Goal: Book appointment/travel/reservation

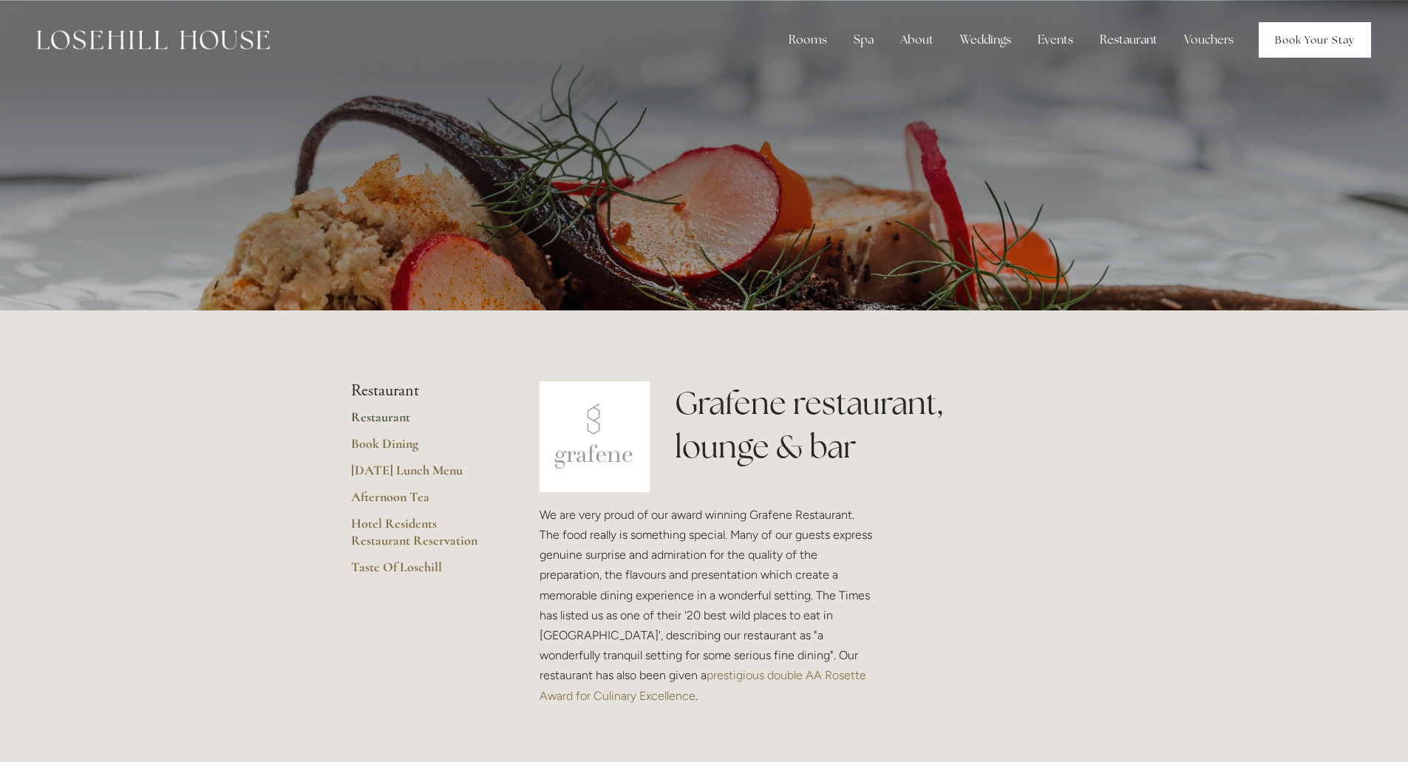
click at [1298, 32] on link "Book Your Stay" at bounding box center [1315, 39] width 112 height 35
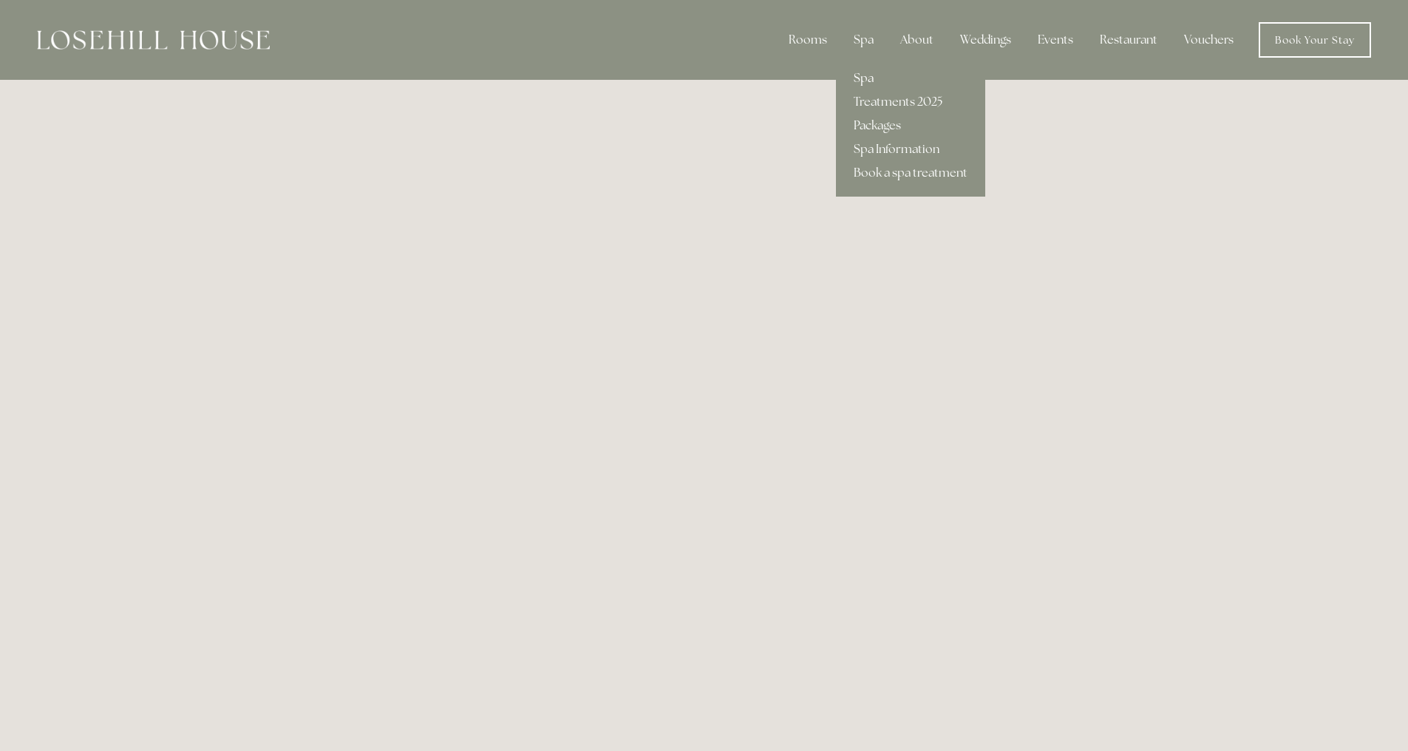
click at [874, 81] on link "Spa" at bounding box center [910, 79] width 149 height 24
